Goal: Information Seeking & Learning: Learn about a topic

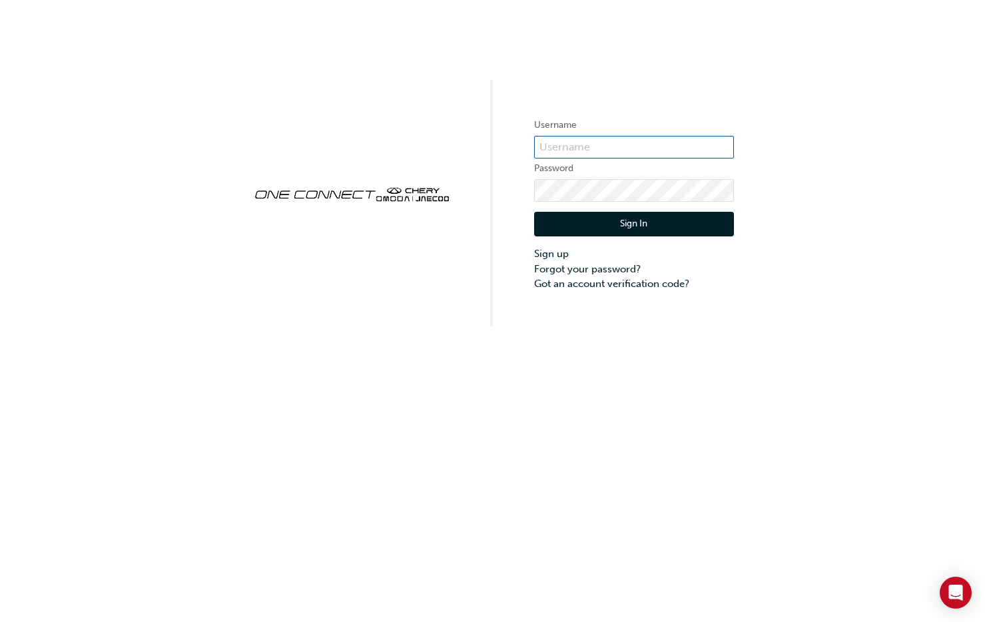
type input "CHAU0259"
click at [642, 218] on button "Sign In" at bounding box center [634, 224] width 200 height 25
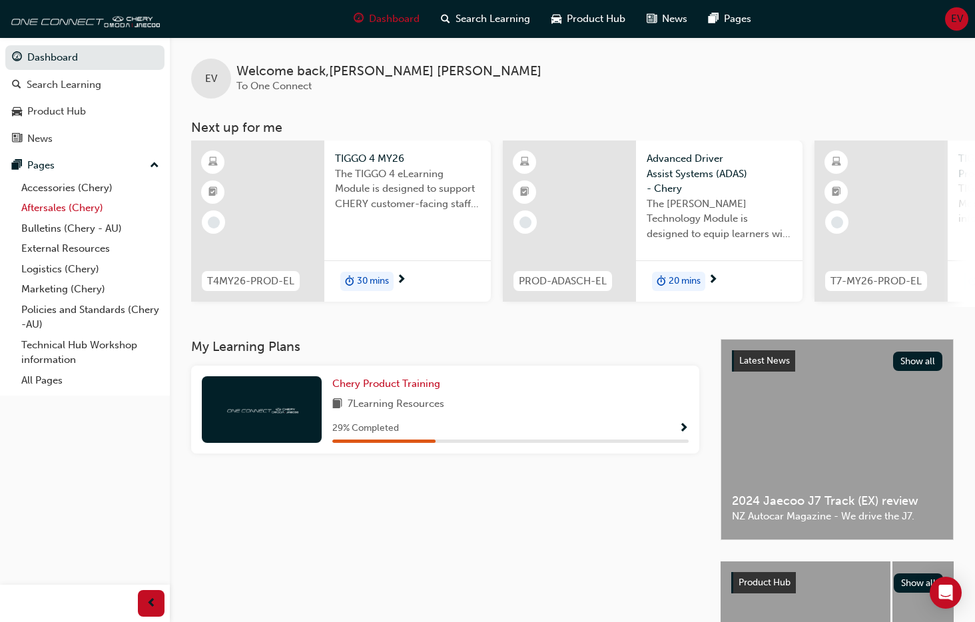
click at [37, 208] on link "Aftersales (Chery)" at bounding box center [90, 208] width 148 height 21
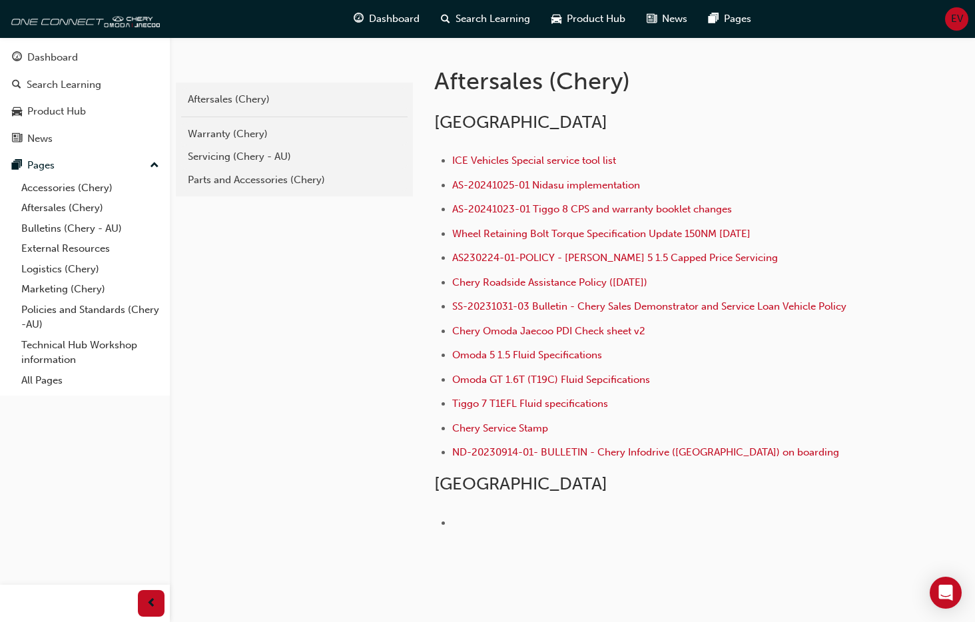
scroll to position [184, 0]
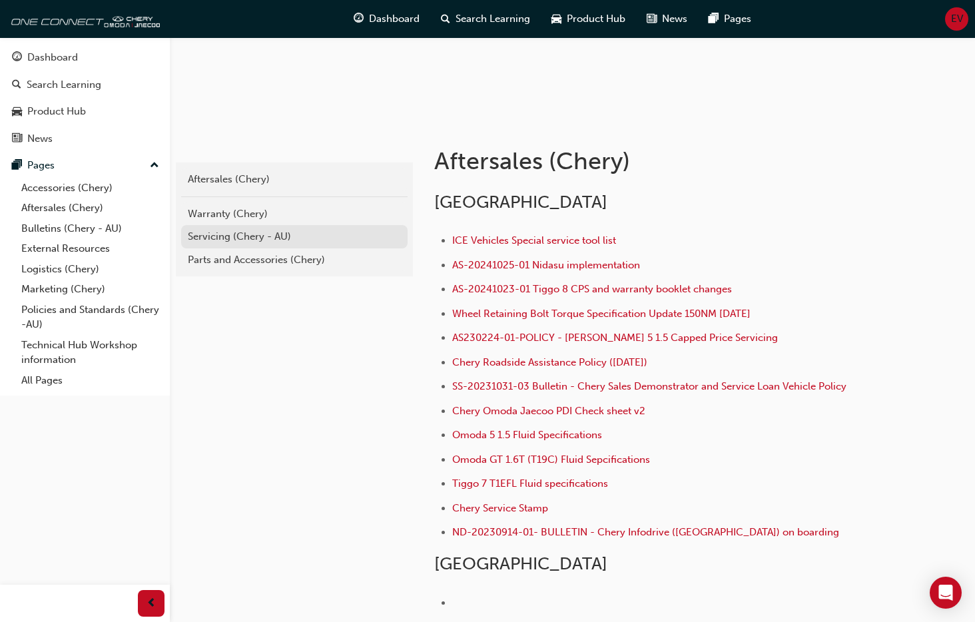
click at [223, 230] on div "Servicing (Chery - AU)" at bounding box center [294, 236] width 213 height 15
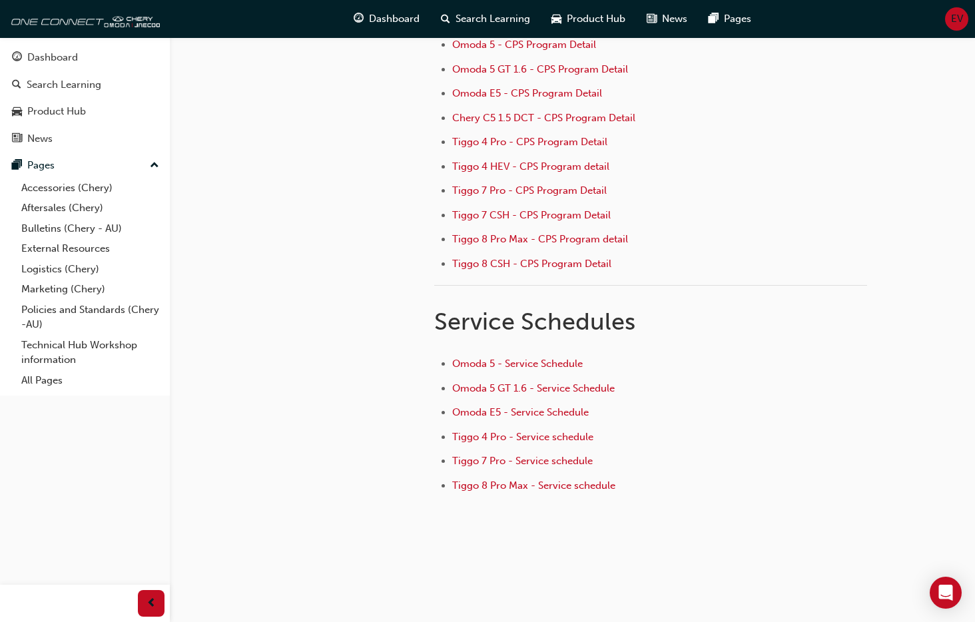
scroll to position [192, 0]
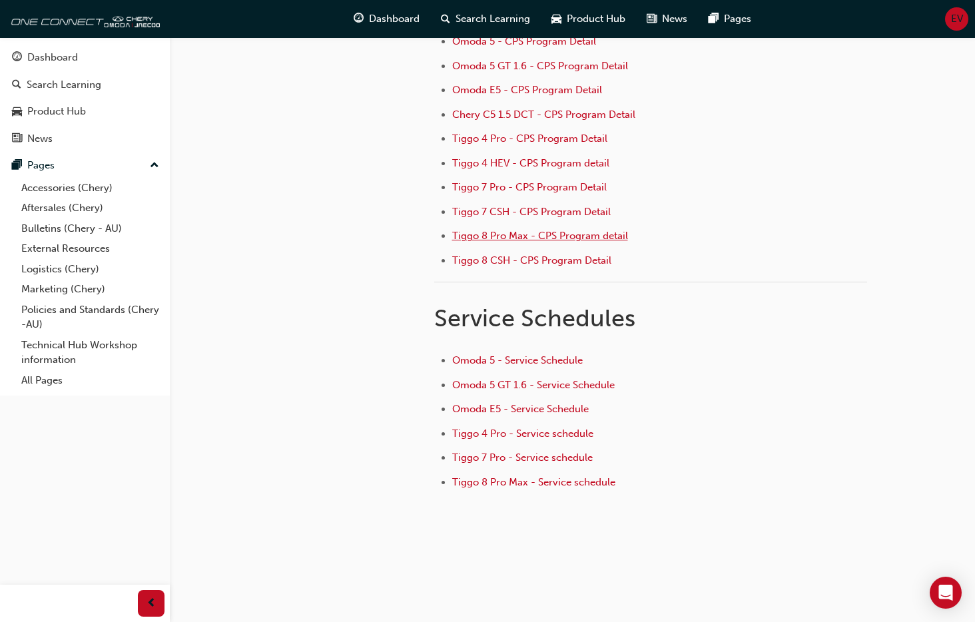
click at [547, 237] on span "Tiggo 8 Pro Max - CPS Program detail" at bounding box center [540, 236] width 176 height 12
